Goal: Task Accomplishment & Management: Complete application form

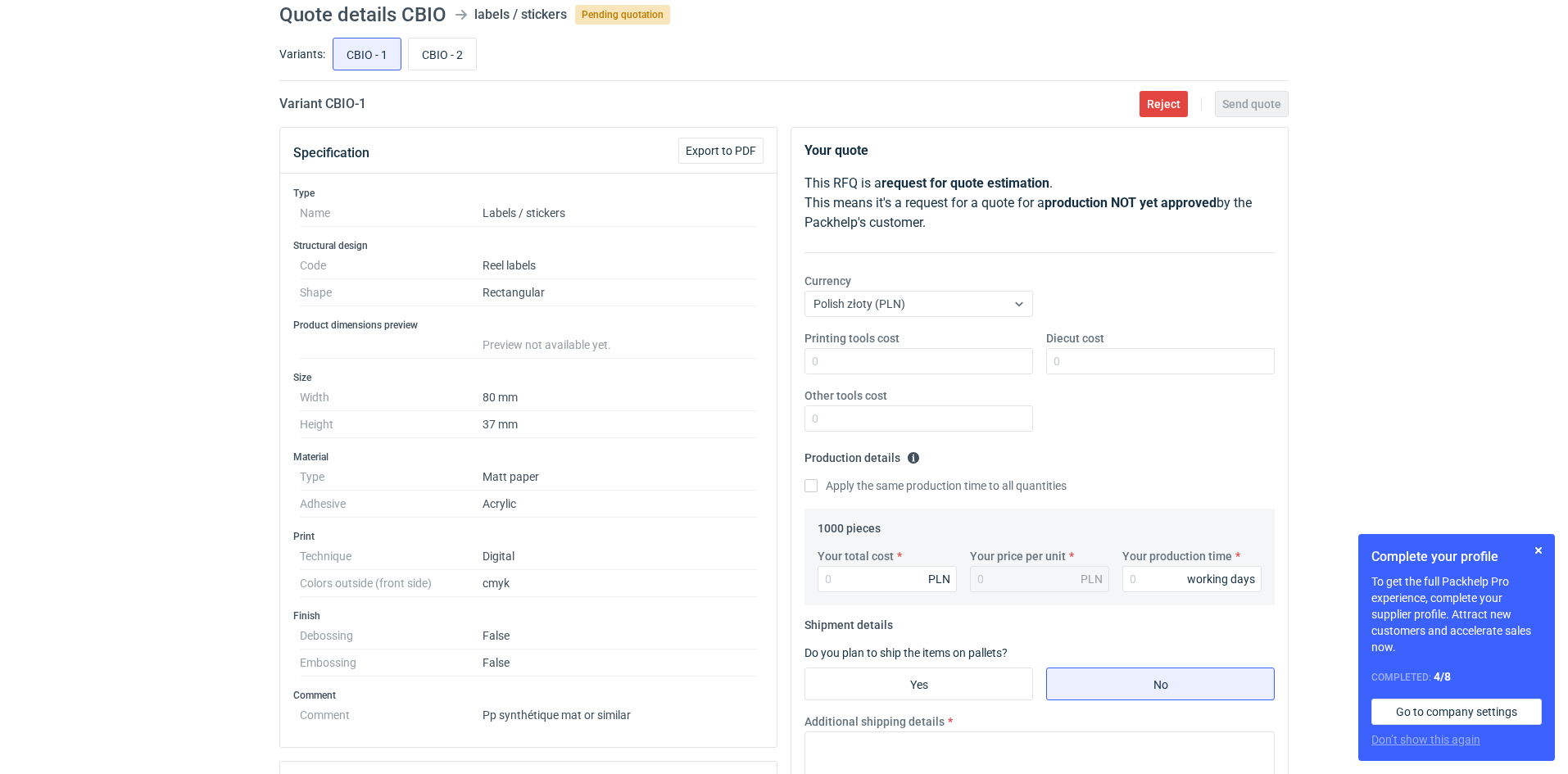
scroll to position [31, 0]
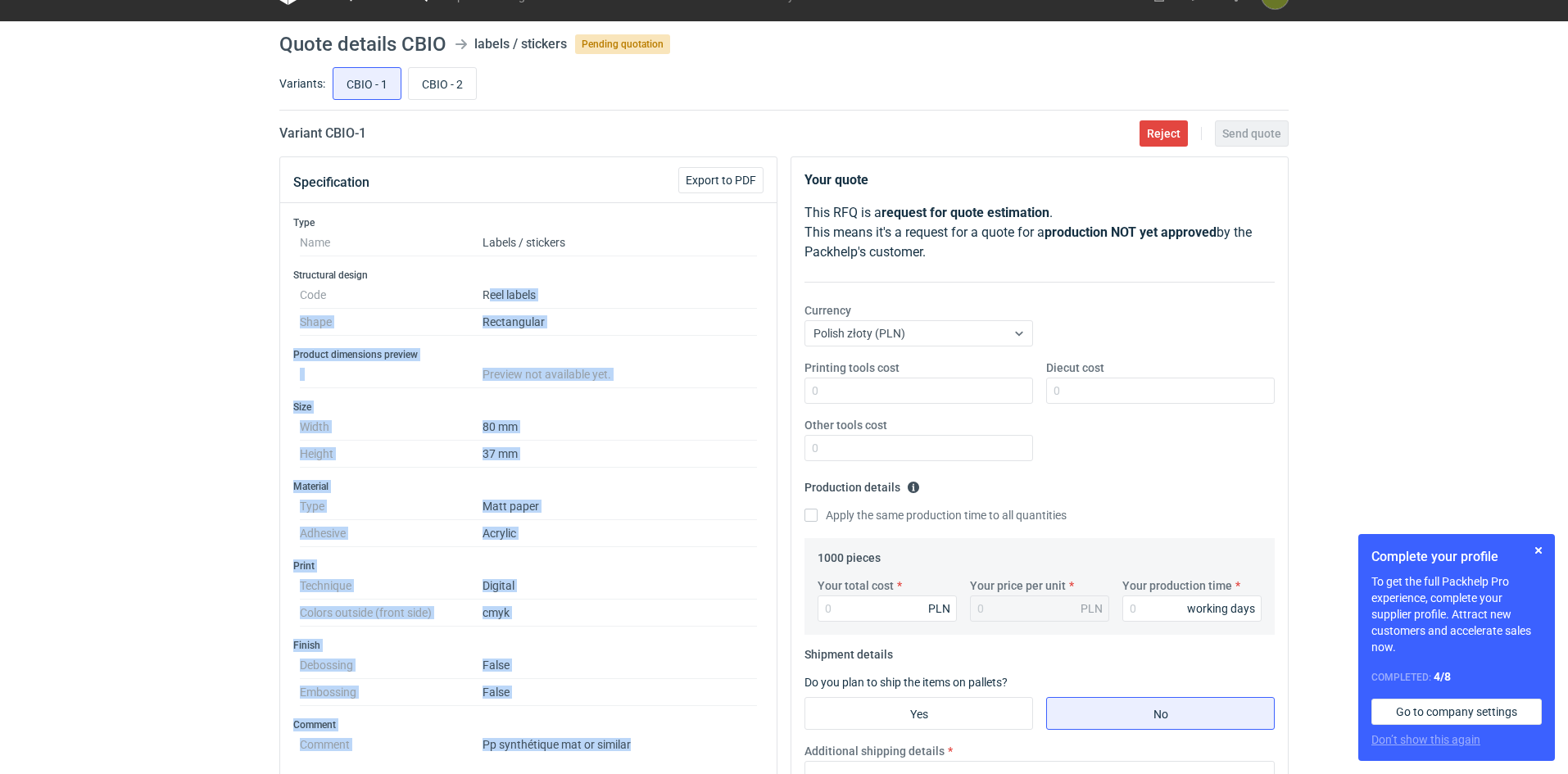
drag, startPoint x: 700, startPoint y: 742, endPoint x: 487, endPoint y: 296, distance: 494.3
click at [487, 296] on div "Type Name Labels / stickers Structural design Code Reel labels Shape Rectangula…" at bounding box center [529, 489] width 497 height 573
click at [652, 572] on h3 "Print" at bounding box center [529, 565] width 470 height 13
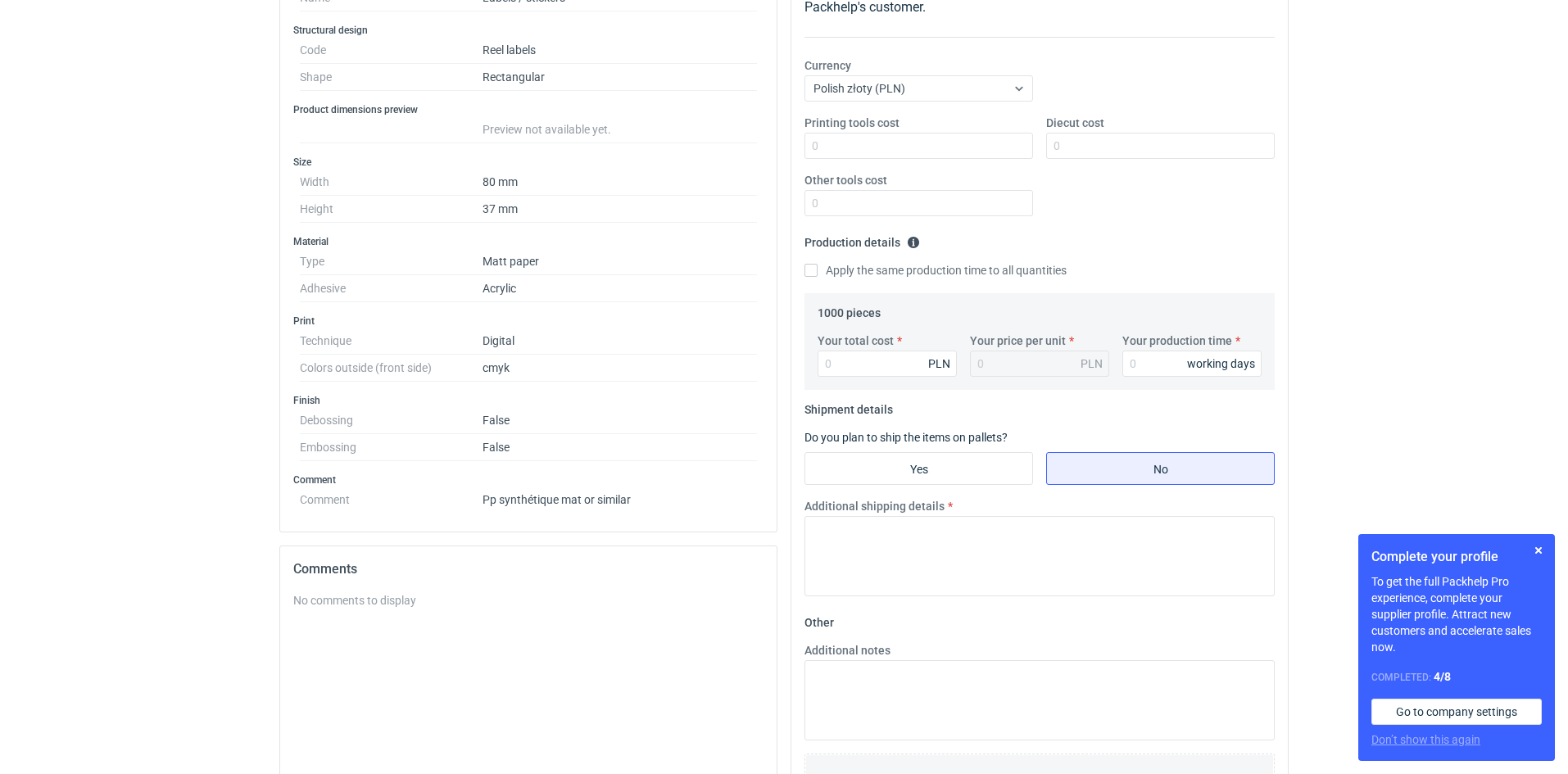
scroll to position [277, 0]
drag, startPoint x: 678, startPoint y: 487, endPoint x: 478, endPoint y: 511, distance: 201.4
click at [478, 511] on div "Type Name Labels / stickers Structural design Code Reel labels Shape Rectangula…" at bounding box center [529, 244] width 497 height 573
copy dl "Pp synthétique mat or similar"
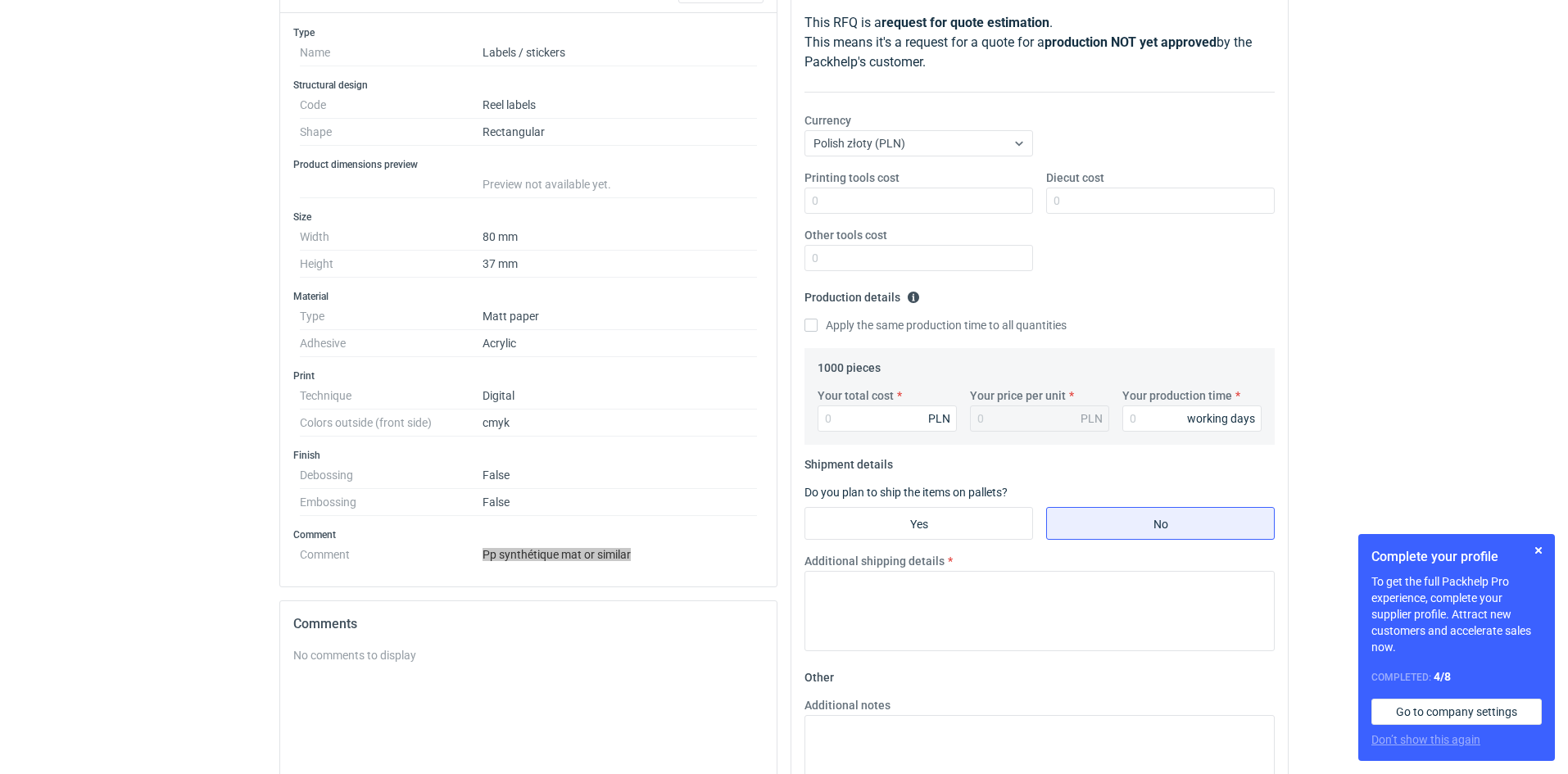
scroll to position [441, 0]
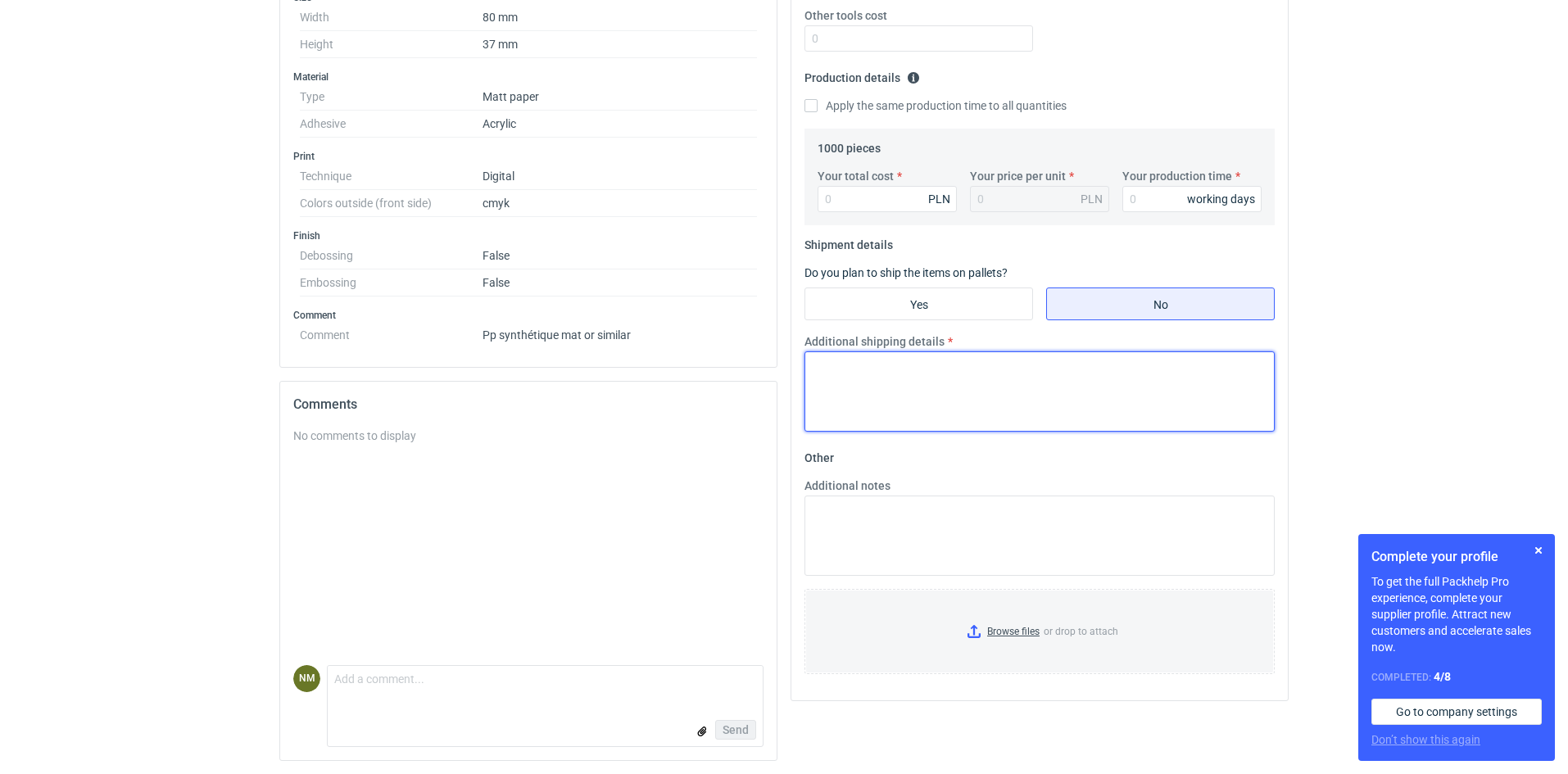
click at [1017, 379] on textarea "Additional shipping details" at bounding box center [1039, 391] width 470 height 80
type textarea "."
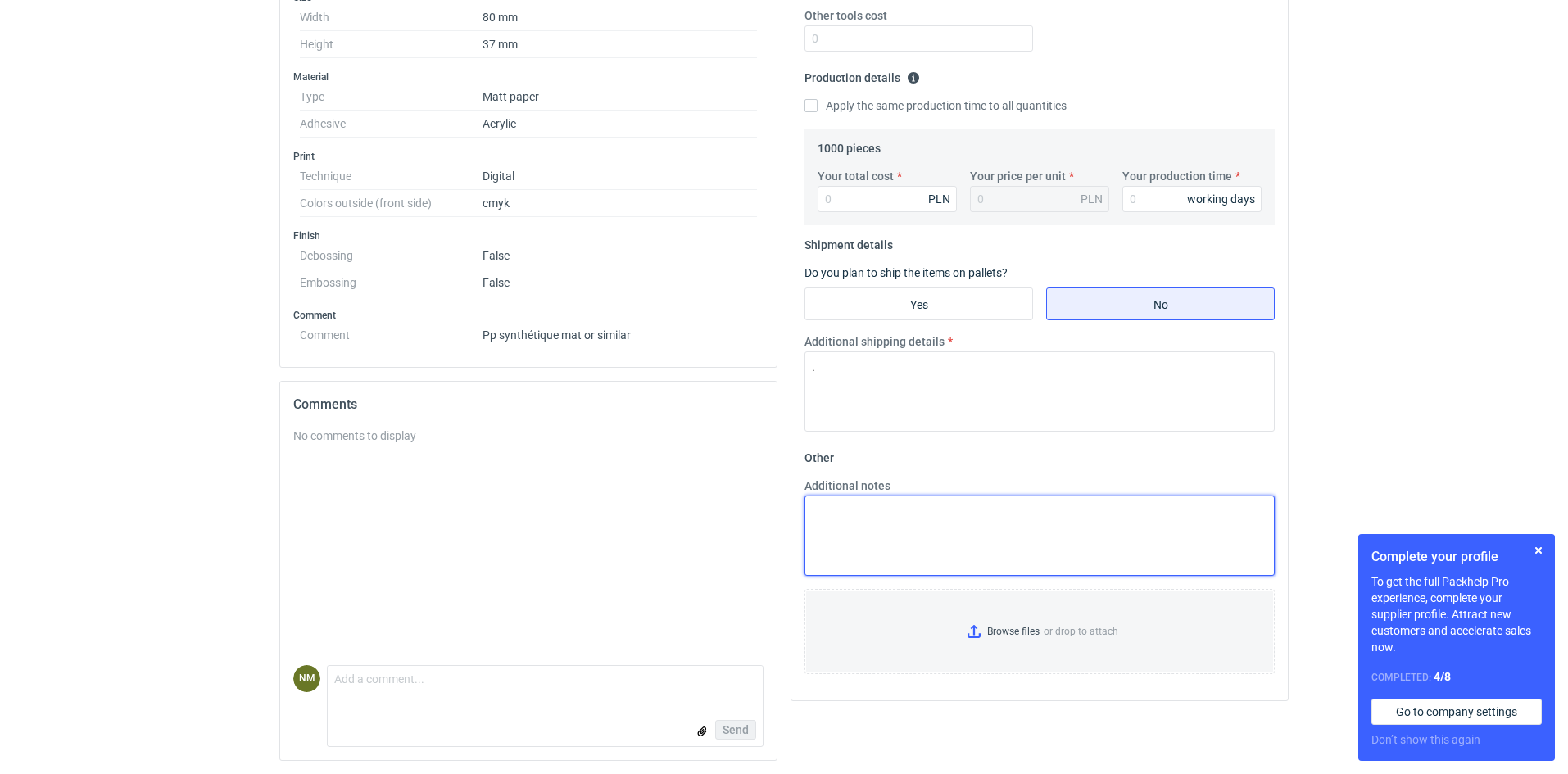
click at [954, 532] on textarea "Additional notes" at bounding box center [1039, 535] width 470 height 80
drag, startPoint x: 1188, startPoint y: 527, endPoint x: 756, endPoint y: 508, distance: 432.4
click at [756, 508] on div "Specification Export to PDF Type Name Labels / stickers Structural design Code …" at bounding box center [784, 261] width 1023 height 1027
type textarea "wycena dotyczy: Papier półpołysk, klej standard - 80x37 mm - lakier mat - 1000 …"
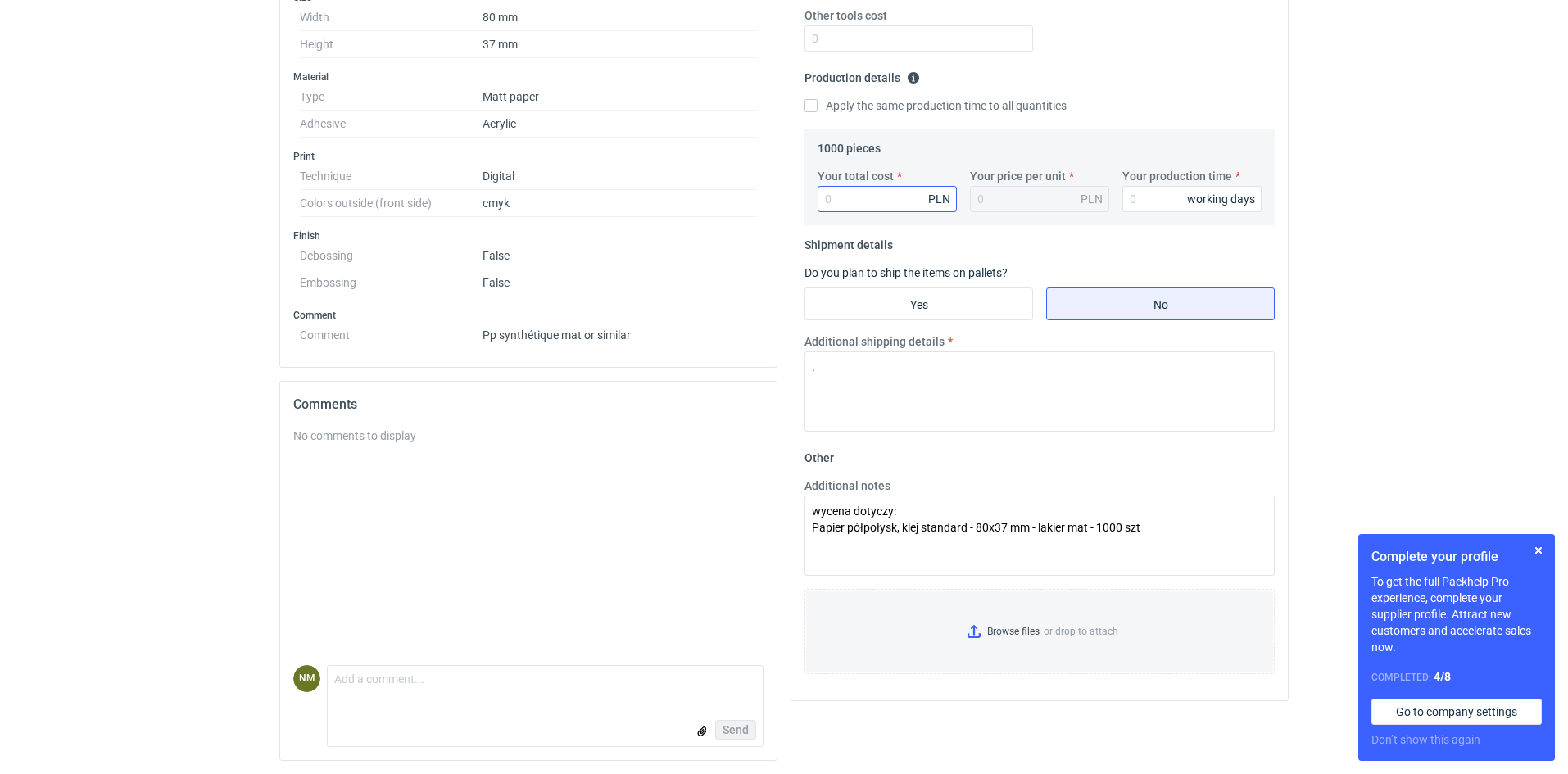
drag, startPoint x: 886, startPoint y: 178, endPoint x: 881, endPoint y: 199, distance: 21.6
click at [882, 196] on div "Your total cost PLN" at bounding box center [887, 190] width 152 height 44
click at [883, 201] on input "Your total cost" at bounding box center [887, 199] width 140 height 27
type input "249"
type input "0.25"
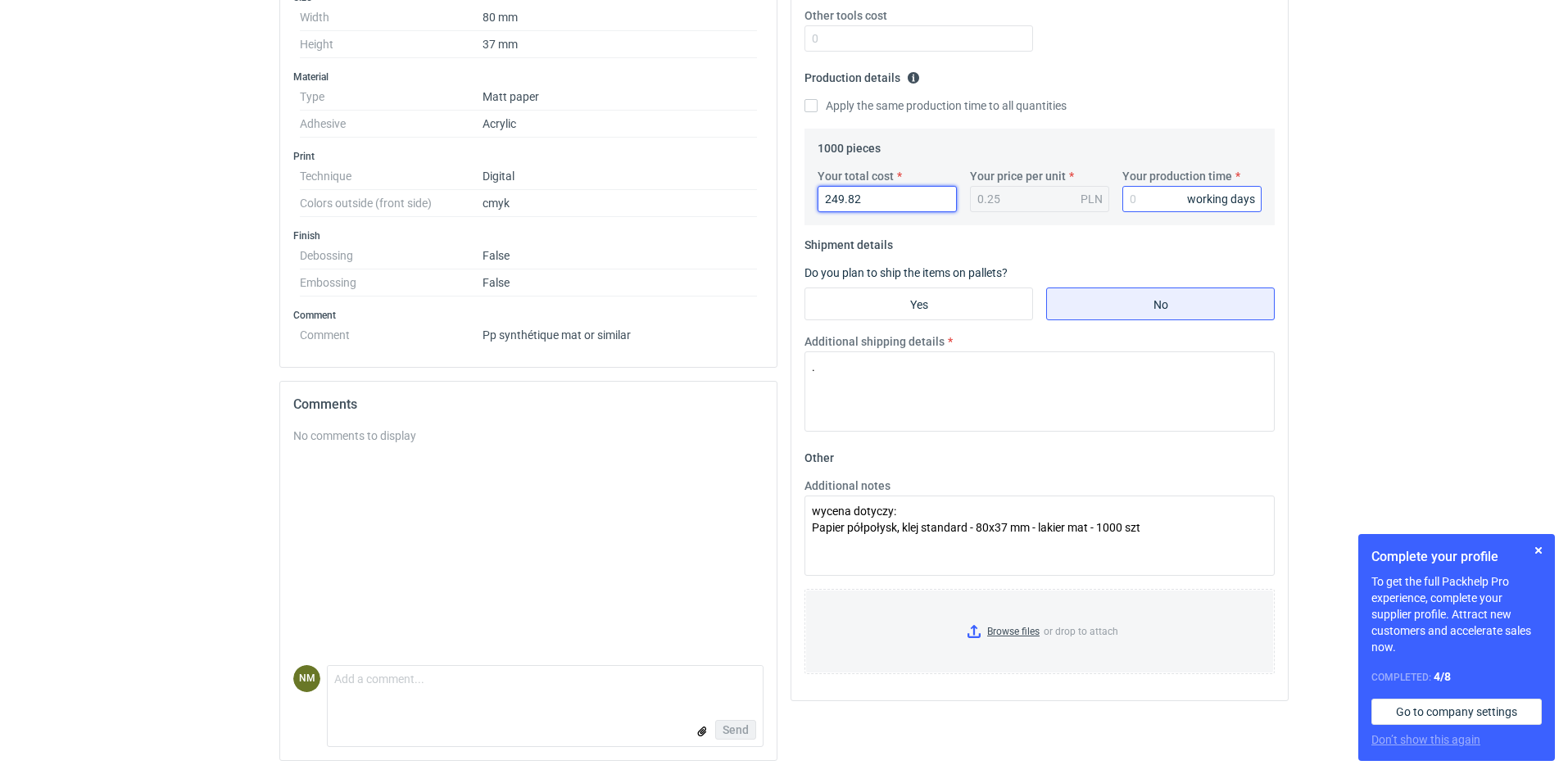
type input "249.82"
click at [1133, 197] on input "Your production time" at bounding box center [1192, 199] width 140 height 27
click at [1134, 198] on input "Your production time" at bounding box center [1192, 199] width 140 height 27
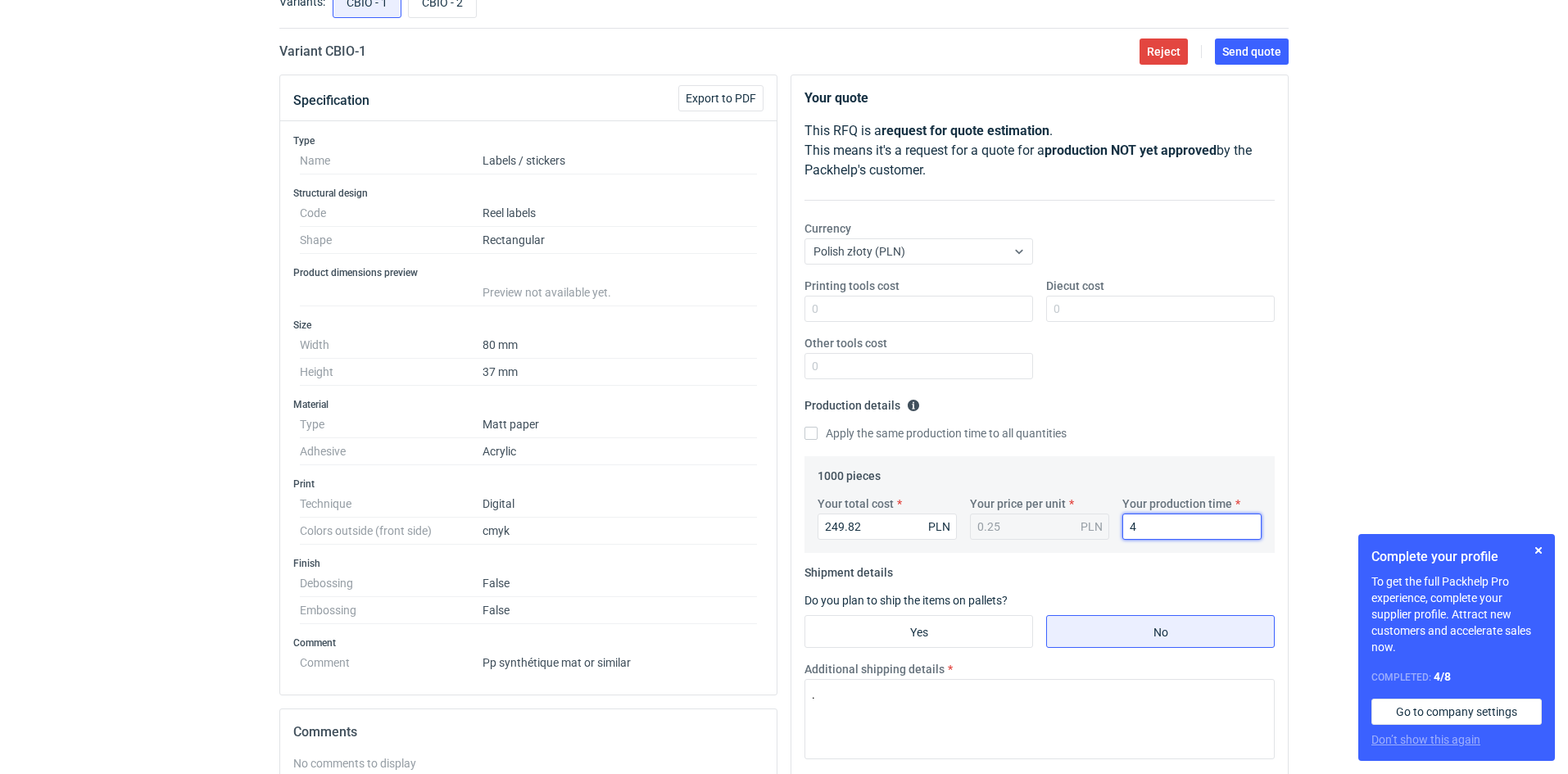
scroll to position [31, 0]
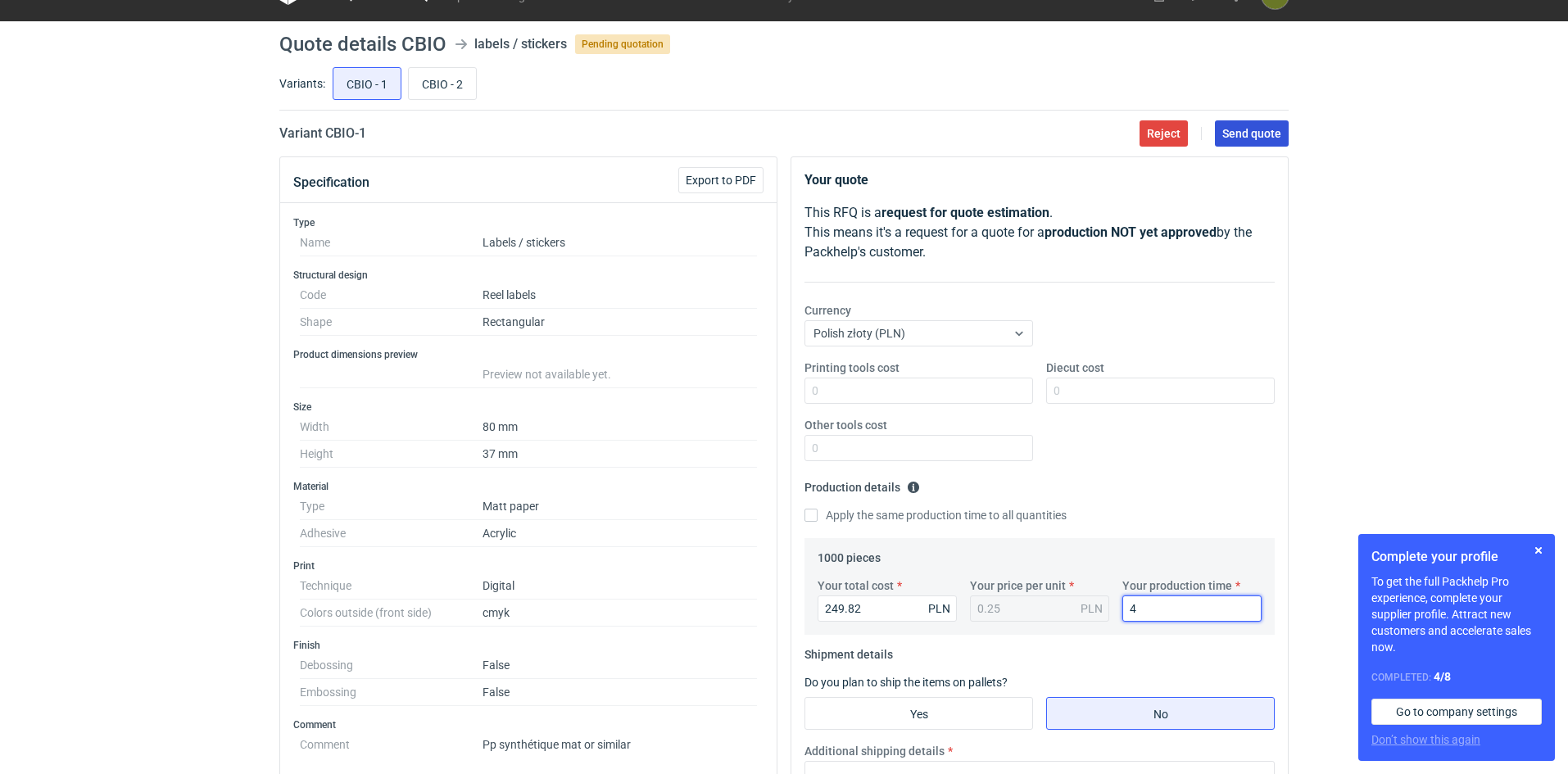
type input "4"
click at [1249, 138] on span "Send quote" at bounding box center [1252, 133] width 59 height 11
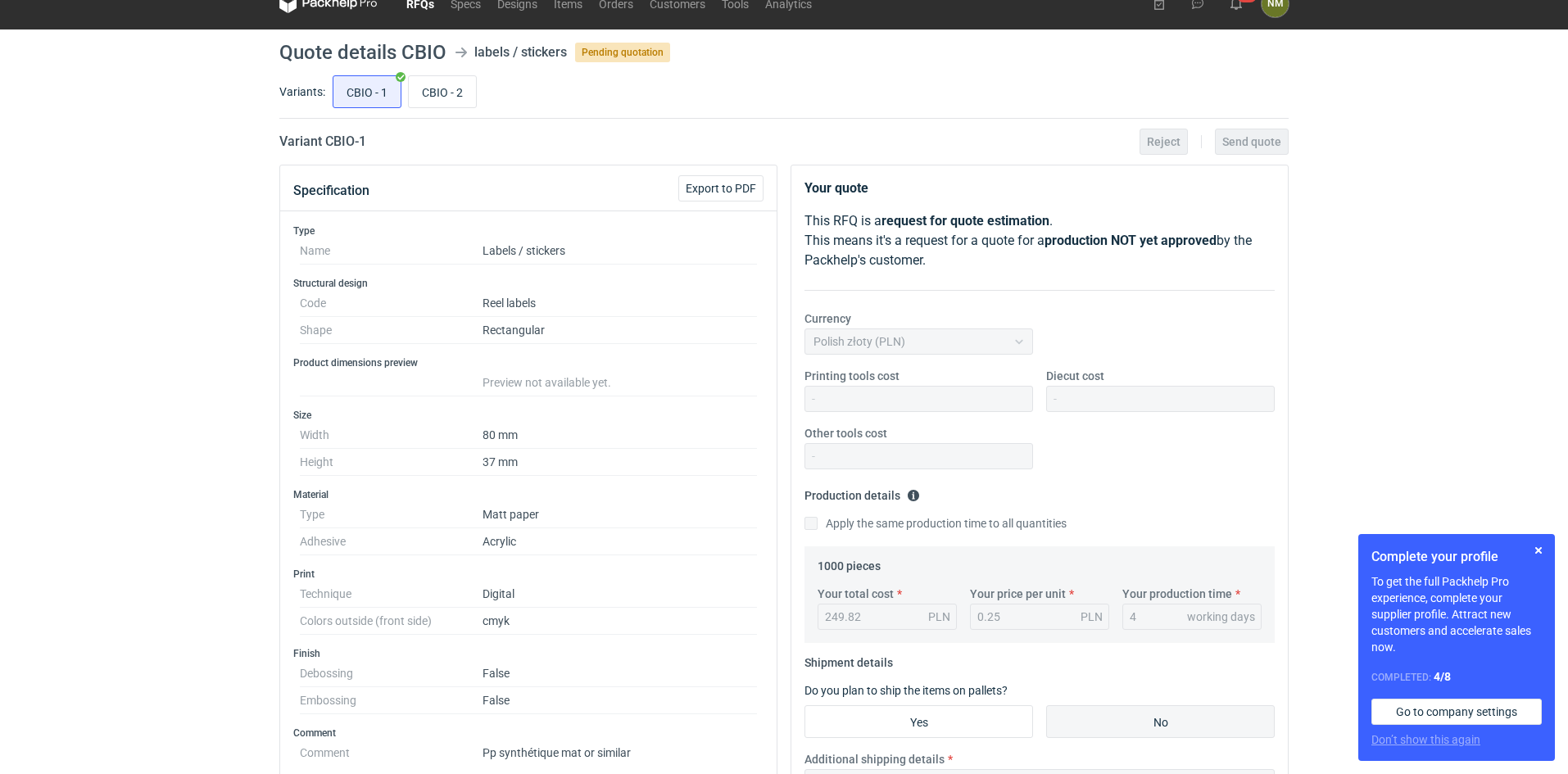
scroll to position [0, 0]
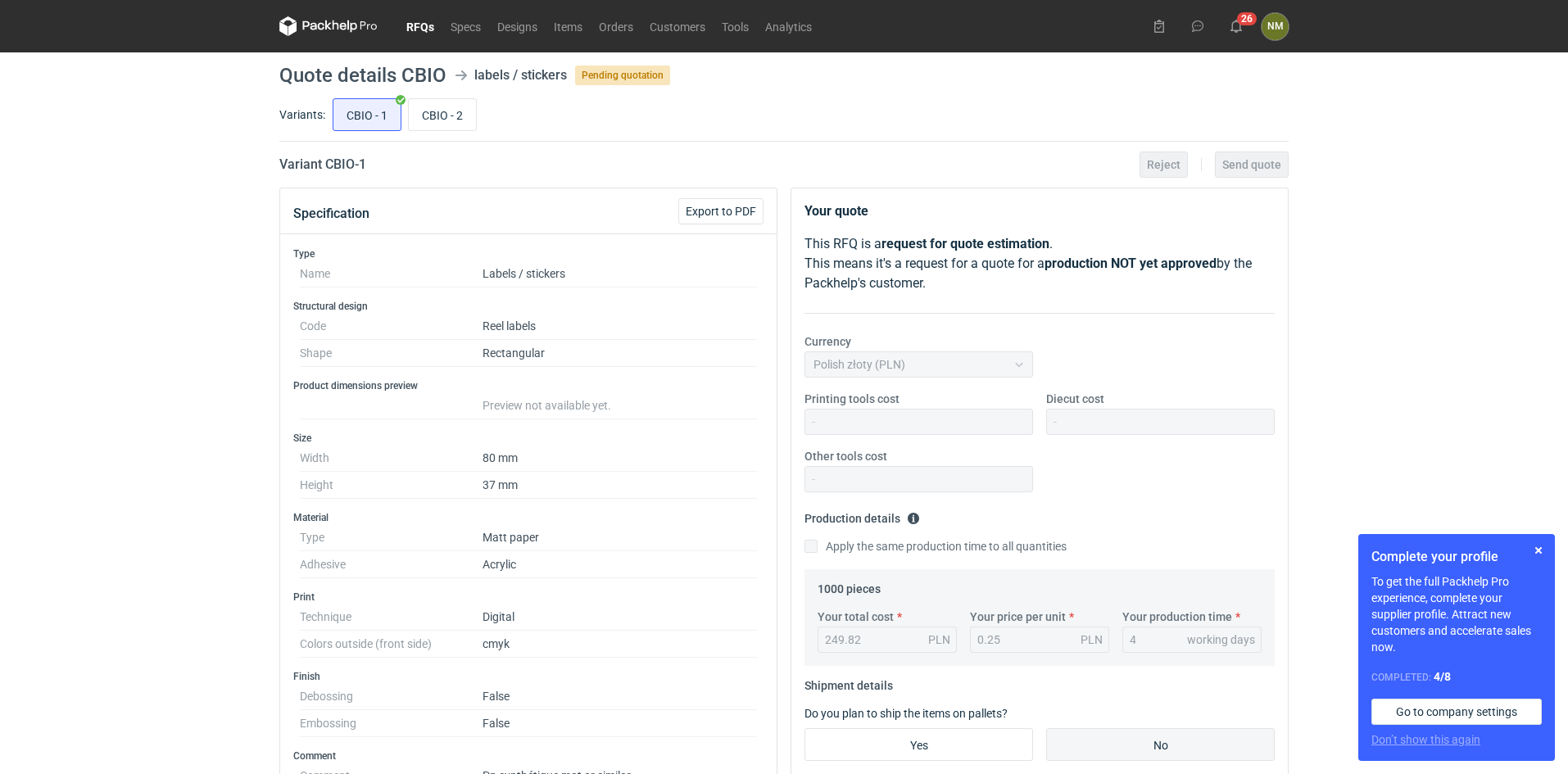
drag, startPoint x: 452, startPoint y: 123, endPoint x: 461, endPoint y: 133, distance: 13.5
click at [452, 125] on input "CBIO - 2" at bounding box center [442, 114] width 67 height 31
radio input "true"
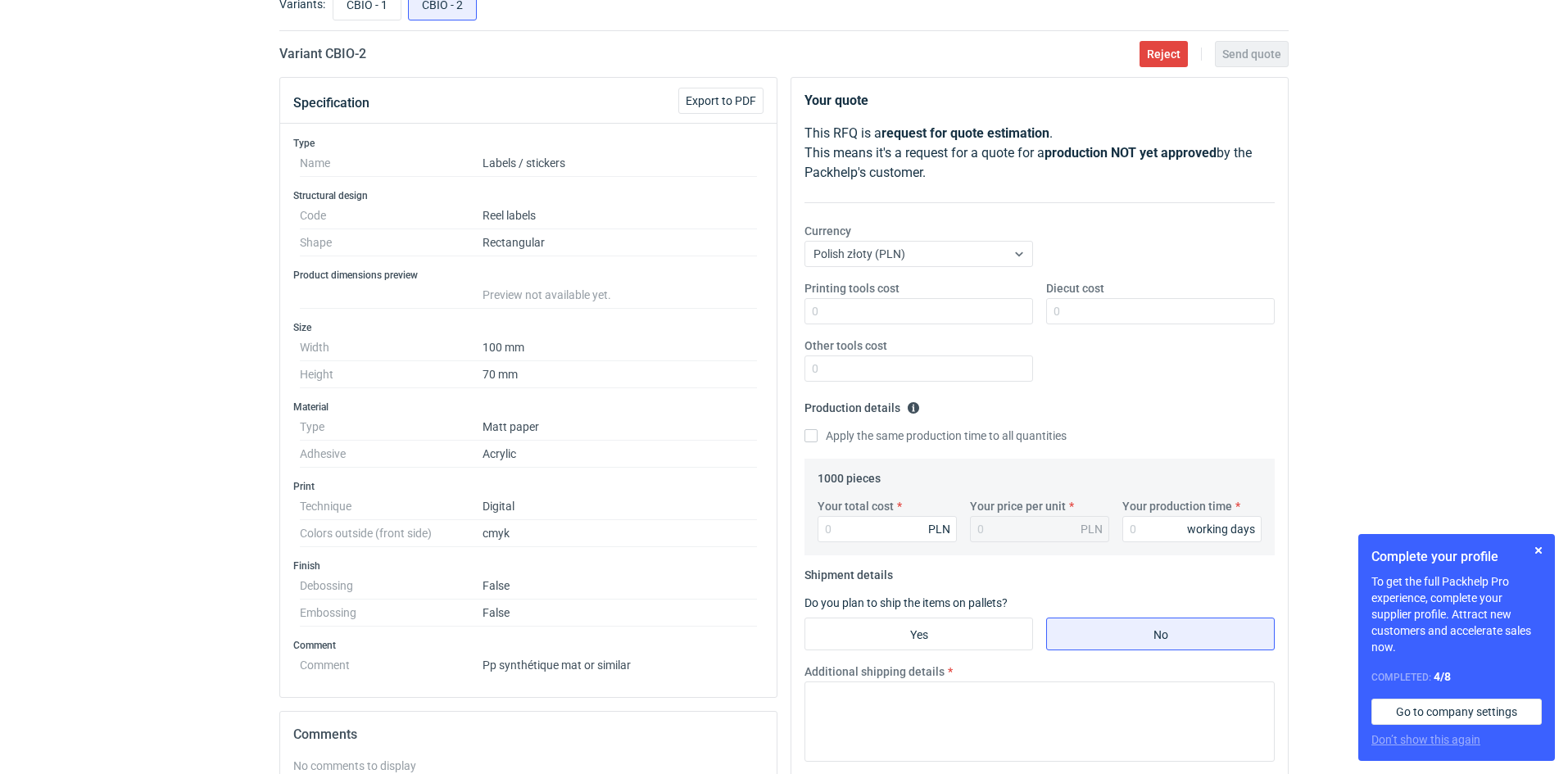
scroll to position [82, 0]
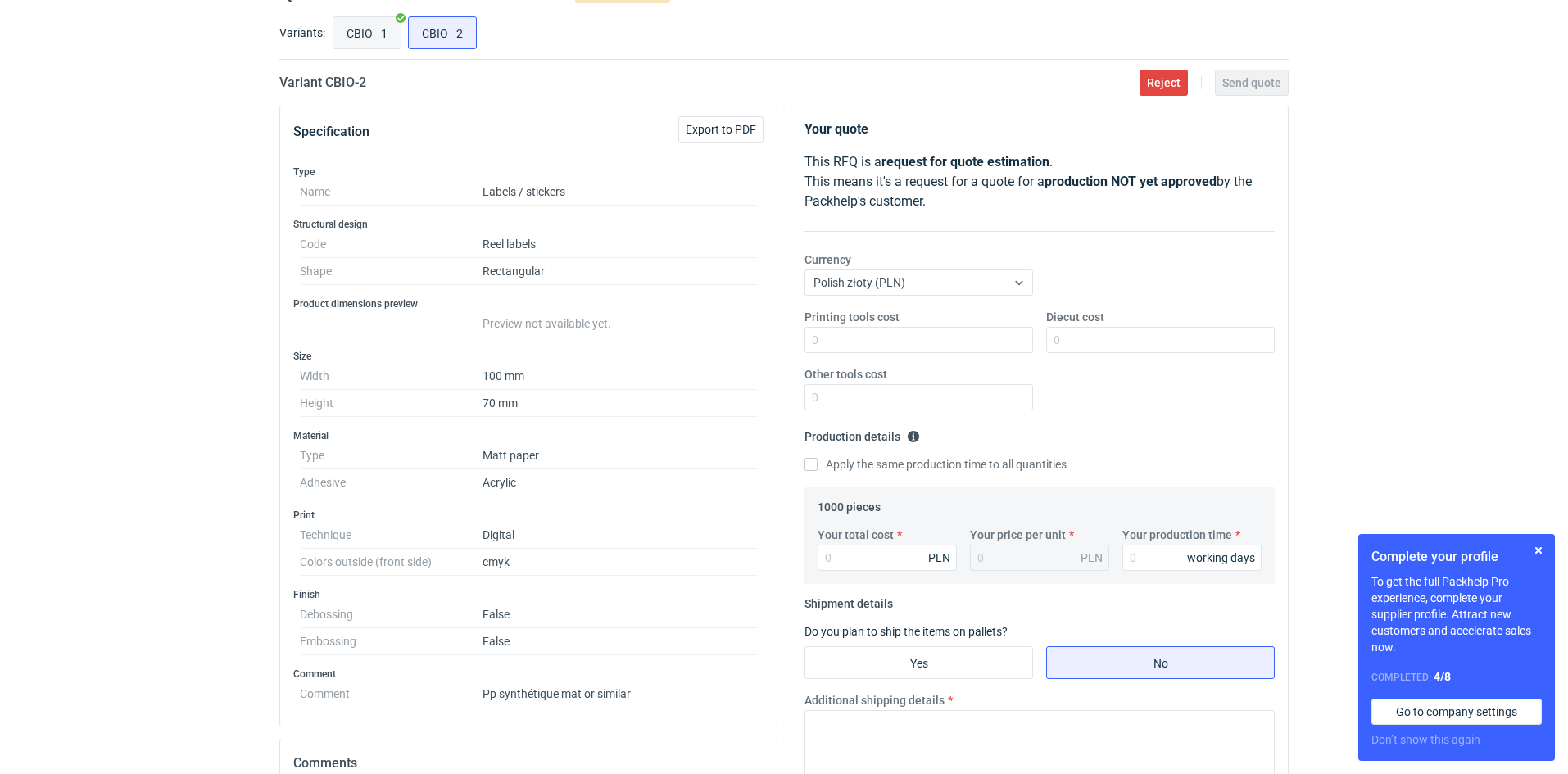
click at [357, 34] on input "CBIO - 1" at bounding box center [367, 32] width 67 height 31
radio input "true"
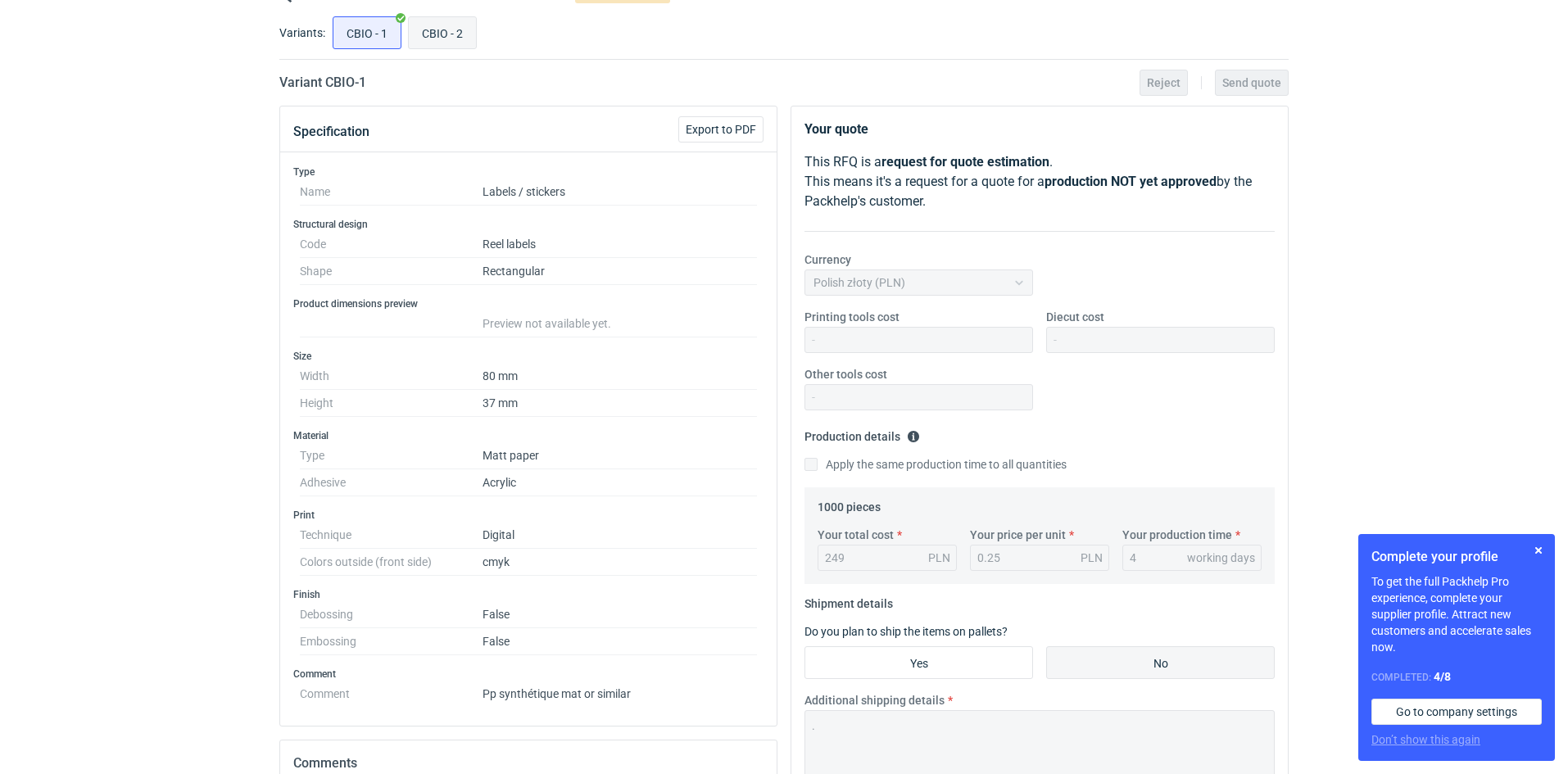
click at [453, 38] on input "CBIO - 2" at bounding box center [442, 32] width 67 height 31
radio input "true"
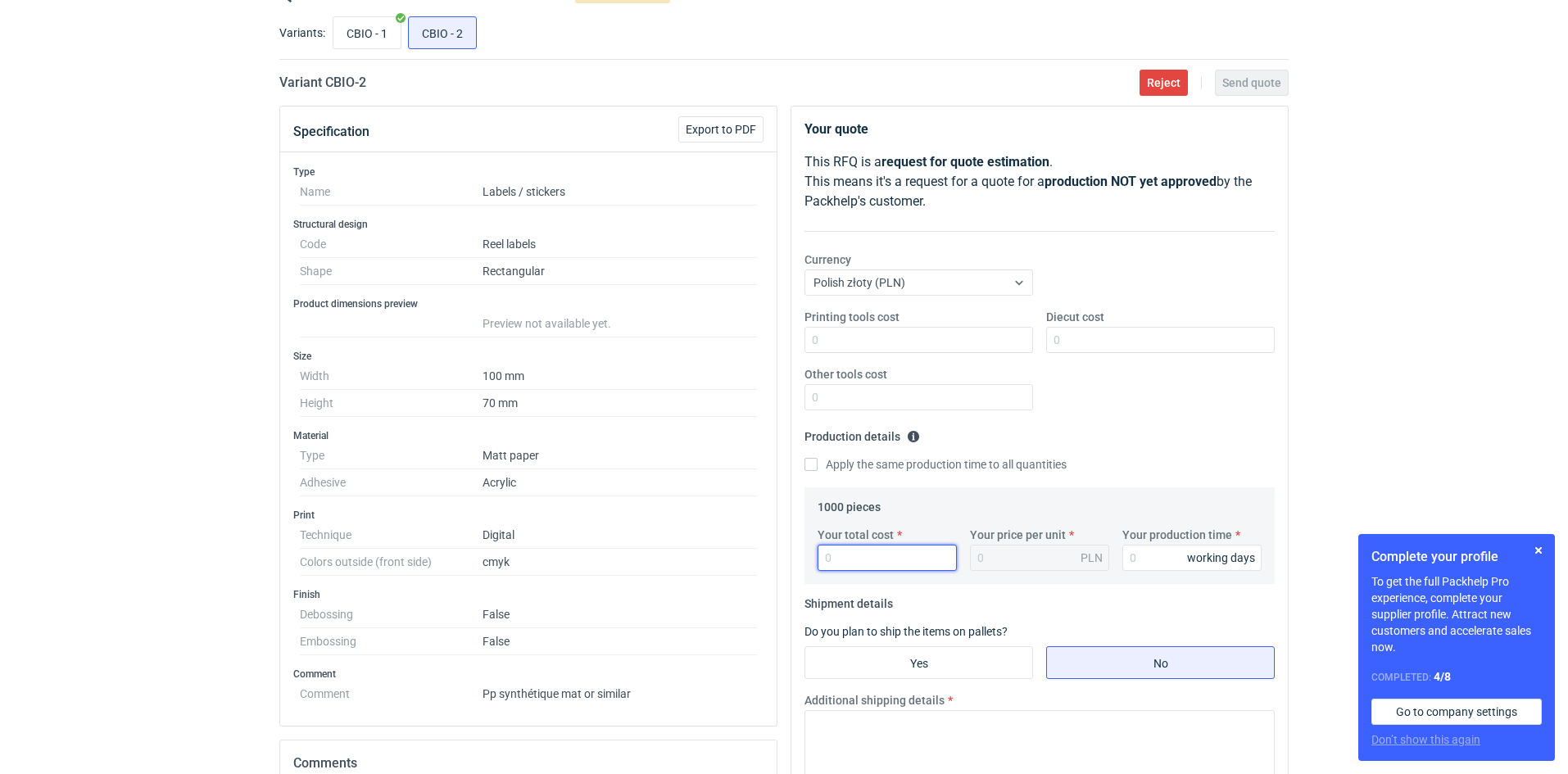
click at [849, 559] on input "Your total cost" at bounding box center [887, 558] width 140 height 27
type input "305.44"
type input "0.31"
type input "305.44"
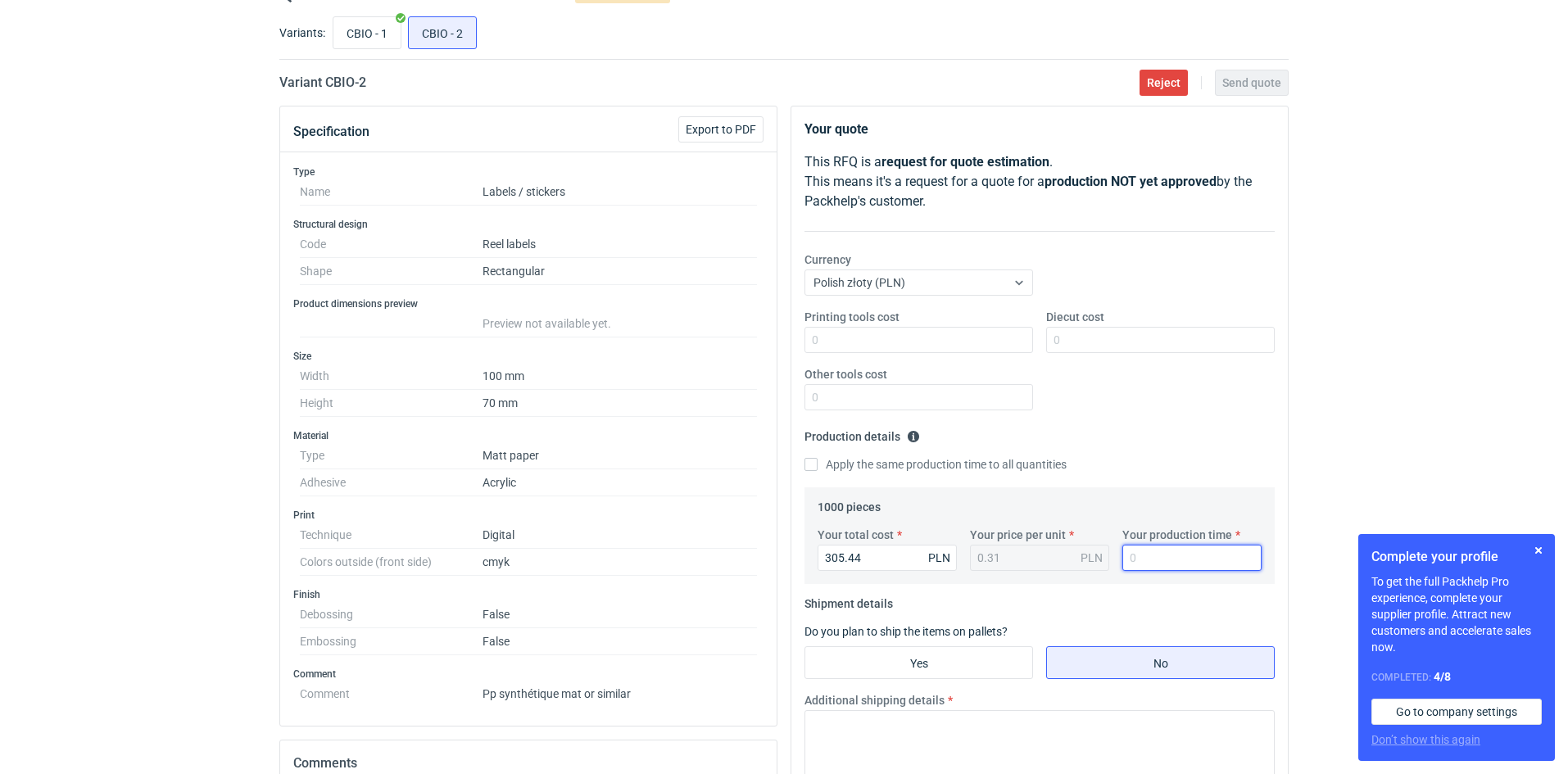
click at [1154, 555] on input "Your production time" at bounding box center [1192, 558] width 140 height 27
click at [1153, 555] on input "Your production time" at bounding box center [1192, 558] width 140 height 27
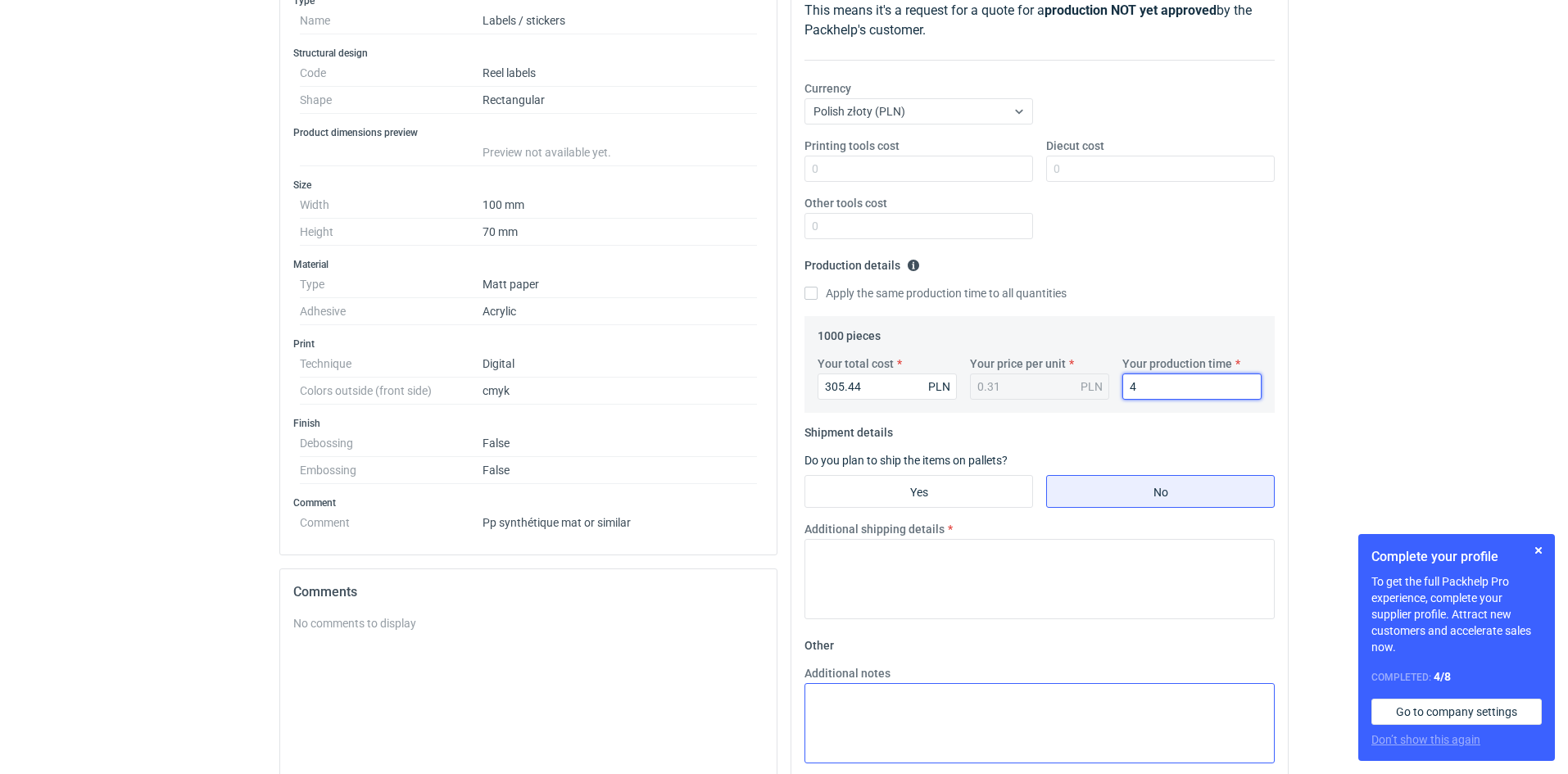
scroll to position [409, 0]
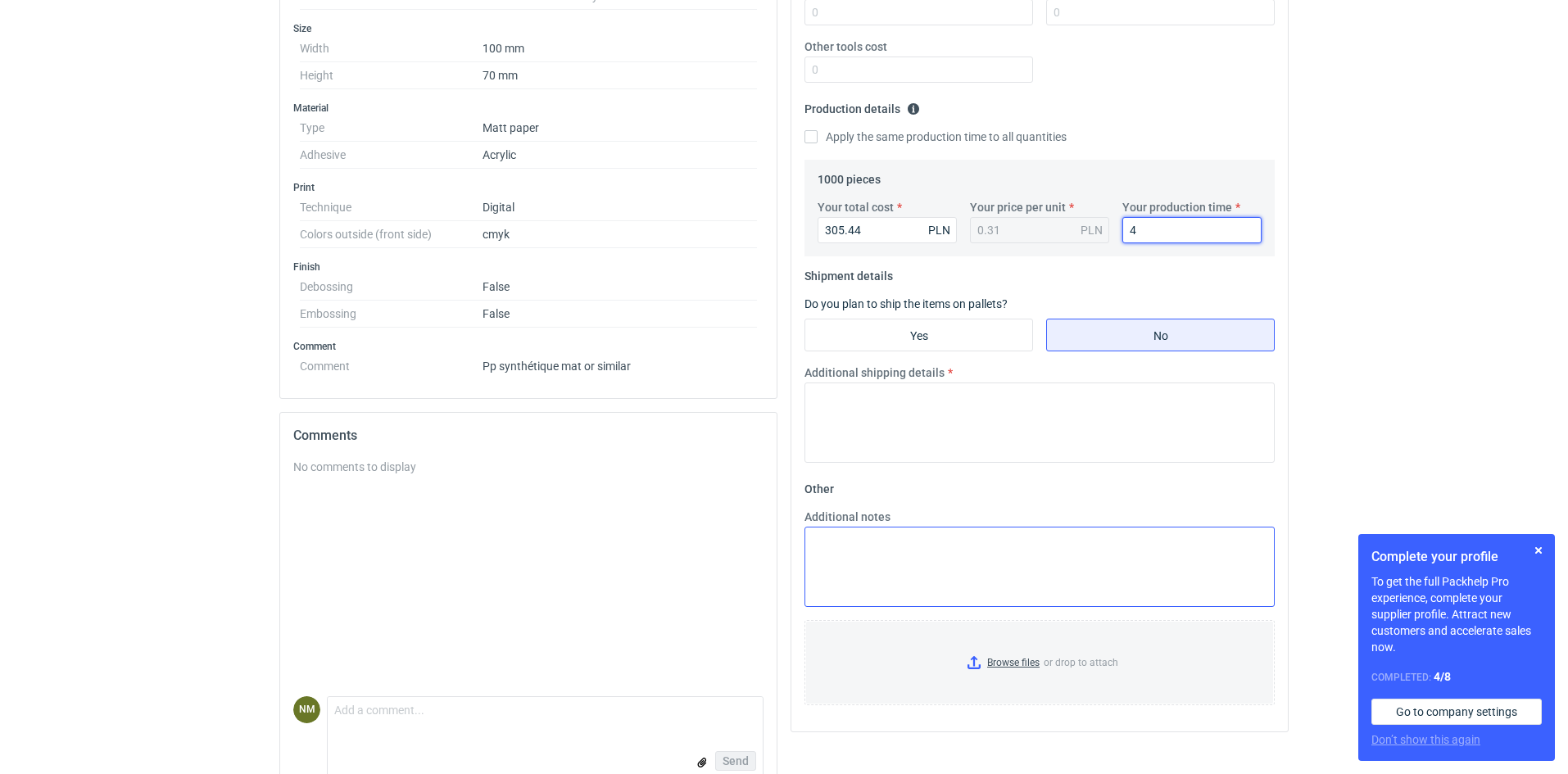
type input "4"
click at [897, 577] on textarea "Additional notes" at bounding box center [1039, 566] width 470 height 80
paste textarea "wycena dotyczy: Papier półpołysk, klej standard - 80x37 mm - lakier mat - 1000 …"
click at [980, 558] on textarea "wycena dotyczy: Papier półpołysk, klej standard - 80x37 mm - lakier mat - 1000 …" at bounding box center [1039, 566] width 470 height 80
click at [1011, 560] on textarea "wycena dotyczy: Papier półpołysk, klej standard - 100x37 mm - lakier mat - 1000…" at bounding box center [1039, 566] width 470 height 80
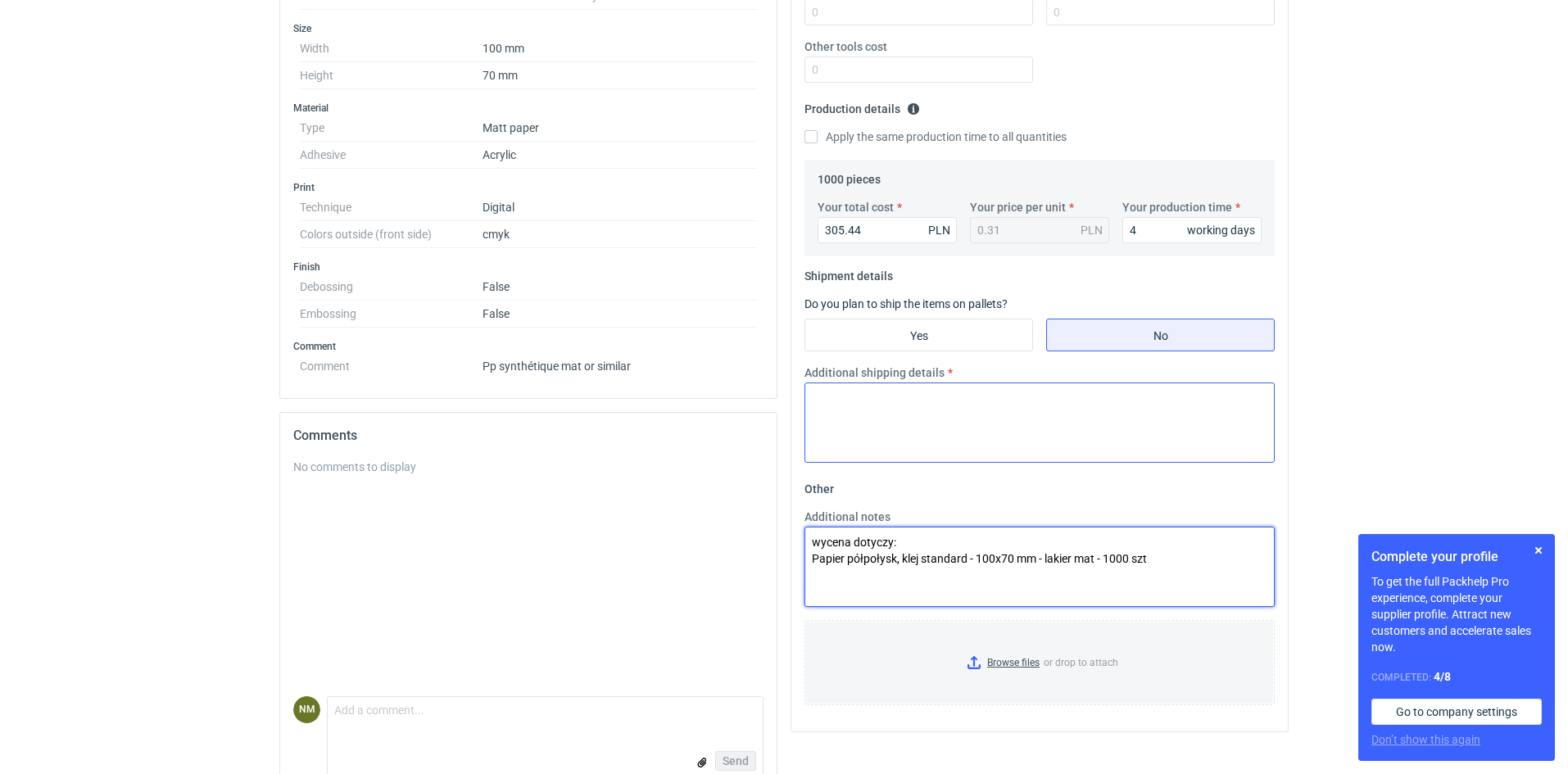
type textarea "wycena dotyczy: Papier półpołysk, klej standard - 100x70 mm - lakier mat - 1000…"
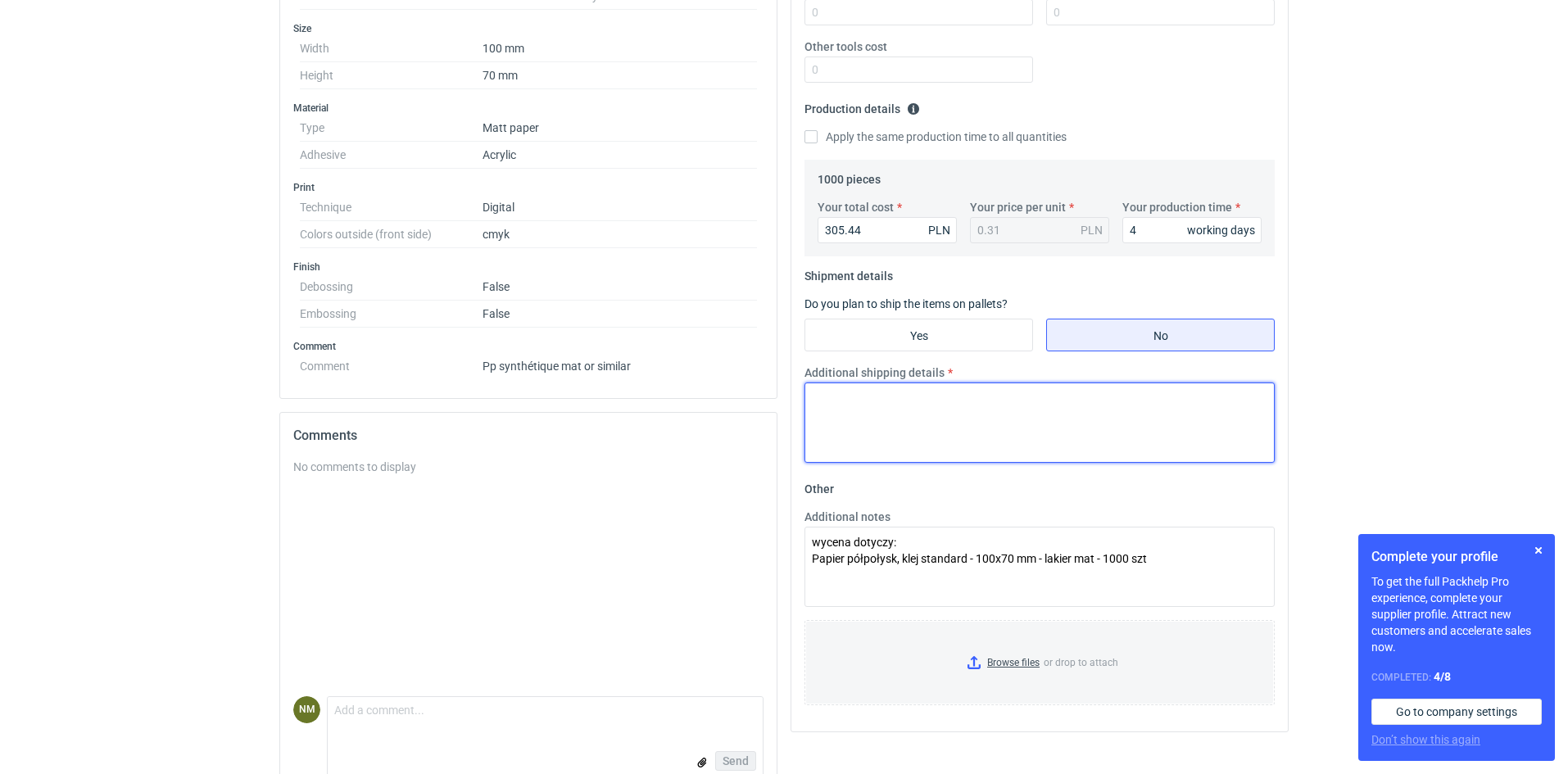
drag, startPoint x: 919, startPoint y: 412, endPoint x: 911, endPoint y: 423, distance: 13.6
click at [917, 418] on textarea "Additional shipping details" at bounding box center [1039, 422] width 470 height 80
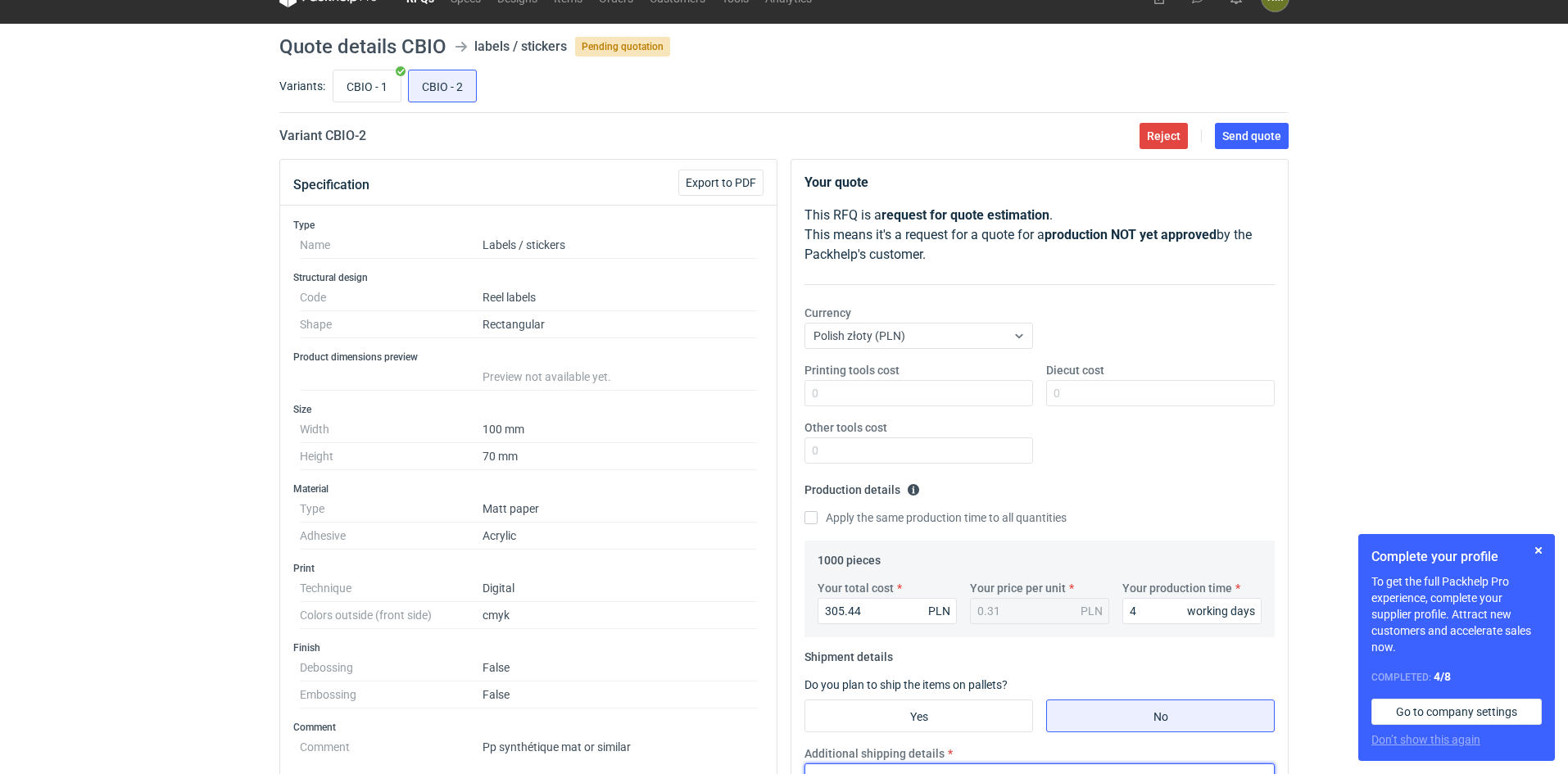
scroll to position [0, 0]
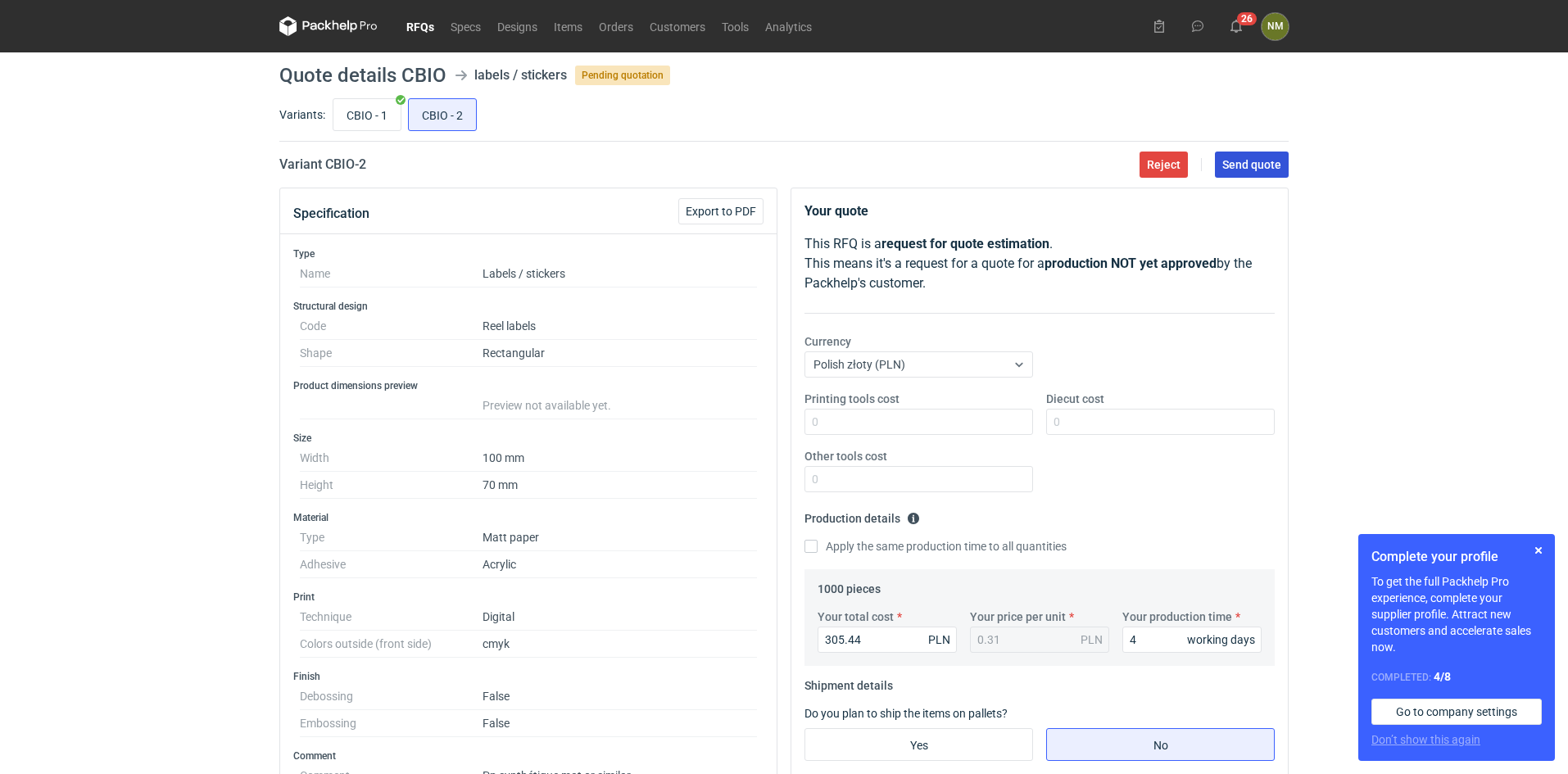
type textarea "."
click at [1236, 163] on span "Send quote" at bounding box center [1252, 164] width 59 height 11
